Goal: Information Seeking & Learning: Learn about a topic

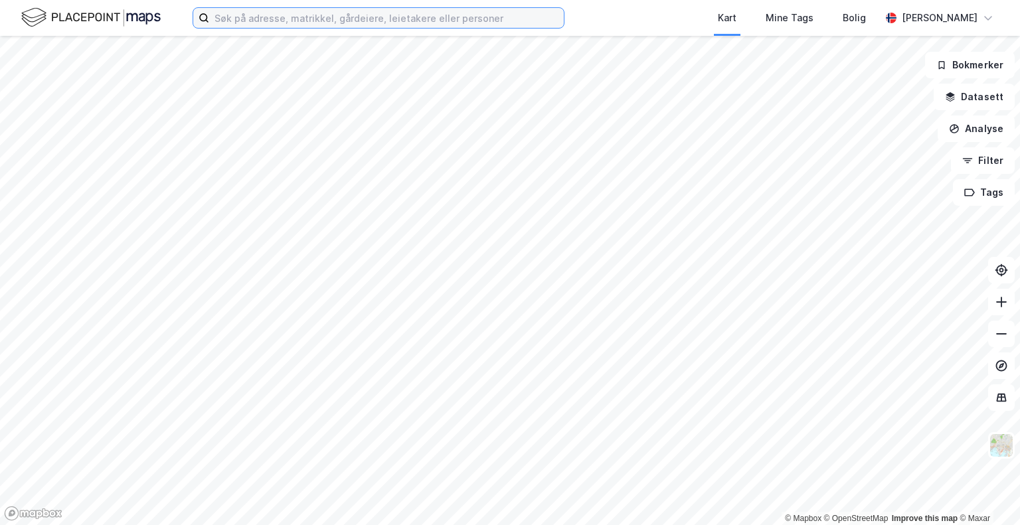
click at [251, 12] on input at bounding box center [386, 18] width 355 height 20
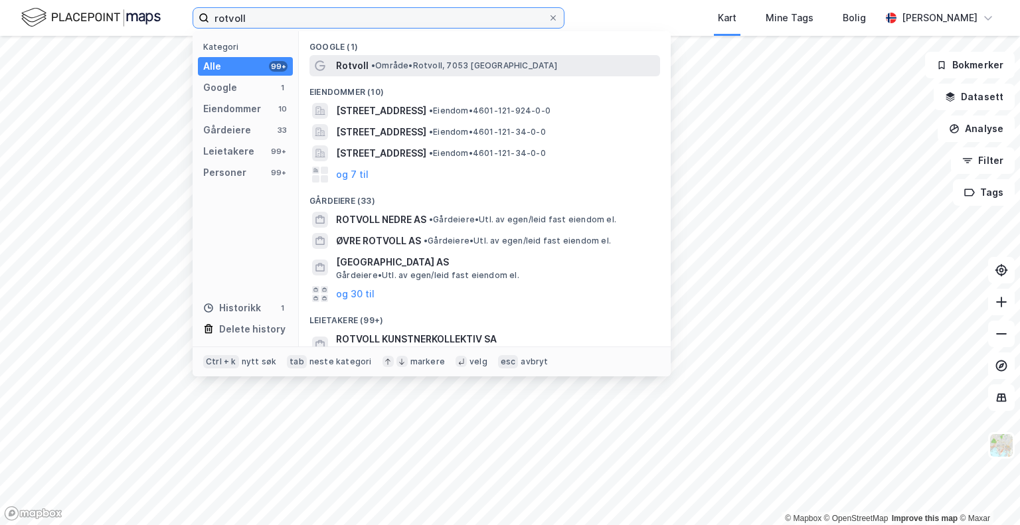
type input "rotvoll"
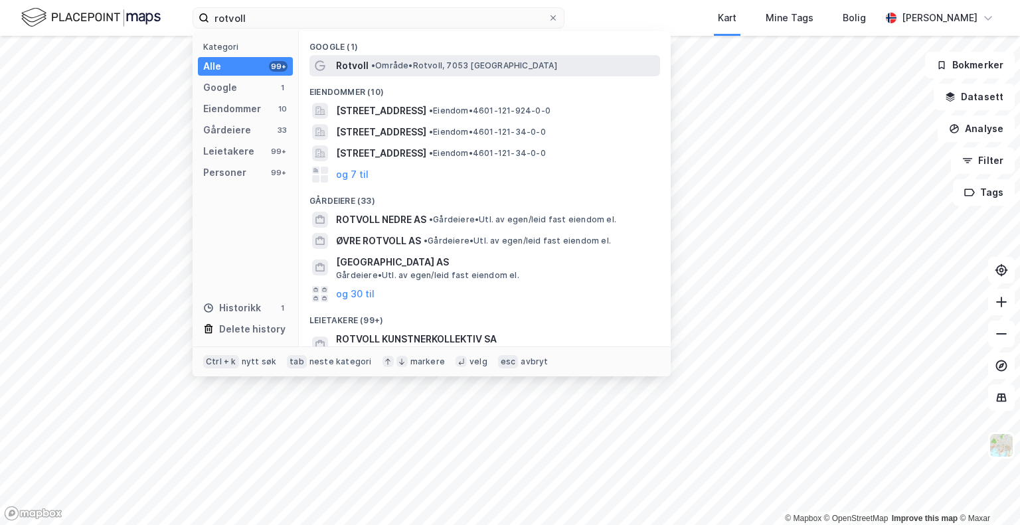
click at [361, 68] on span "Rotvoll" at bounding box center [352, 66] width 33 height 16
